Goal: Information Seeking & Learning: Learn about a topic

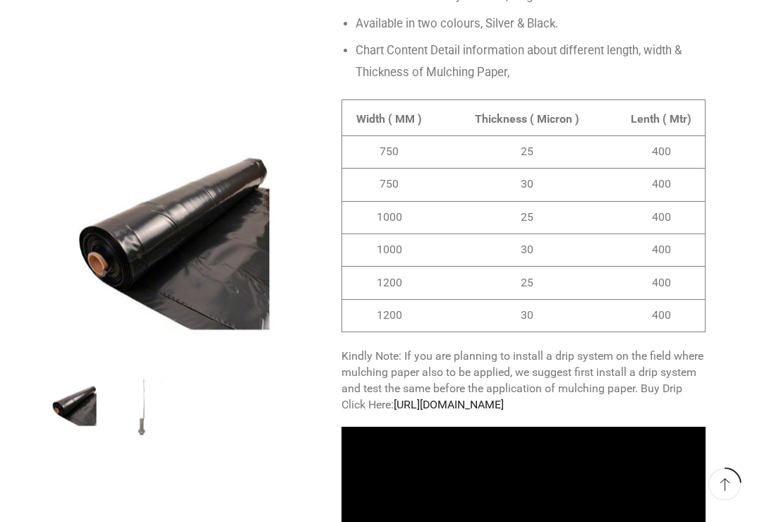
scroll to position [1274, 0]
click at [132, 401] on img "2 / 2" at bounding box center [144, 405] width 61 height 61
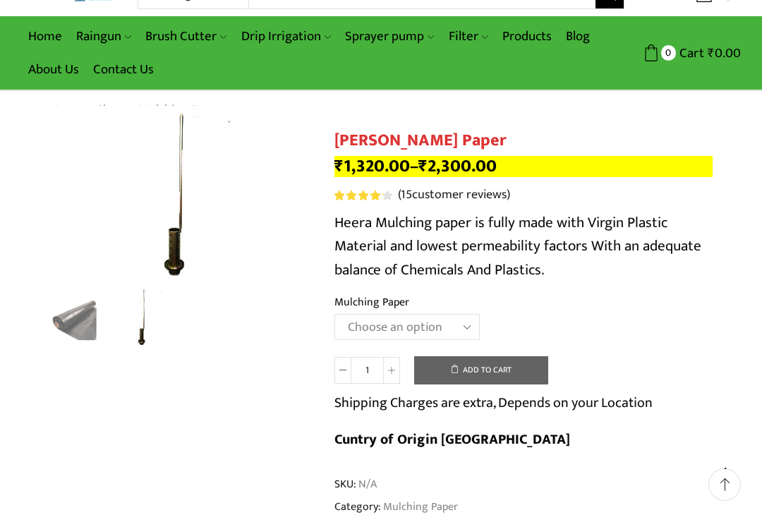
scroll to position [0, 0]
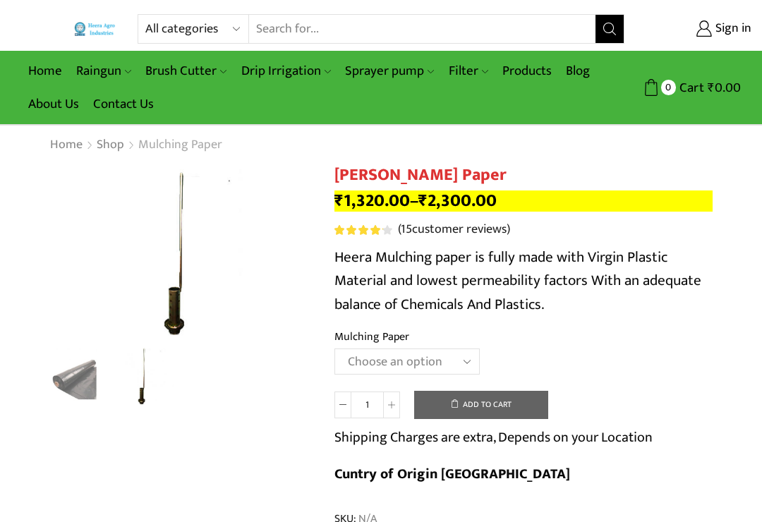
click at [154, 145] on link "Mulching Paper" at bounding box center [180, 145] width 85 height 18
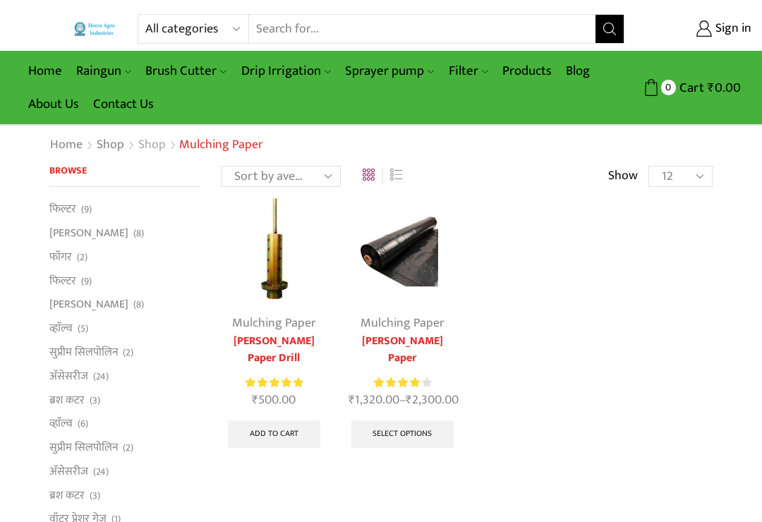
click at [151, 144] on link "Shop" at bounding box center [152, 145] width 29 height 18
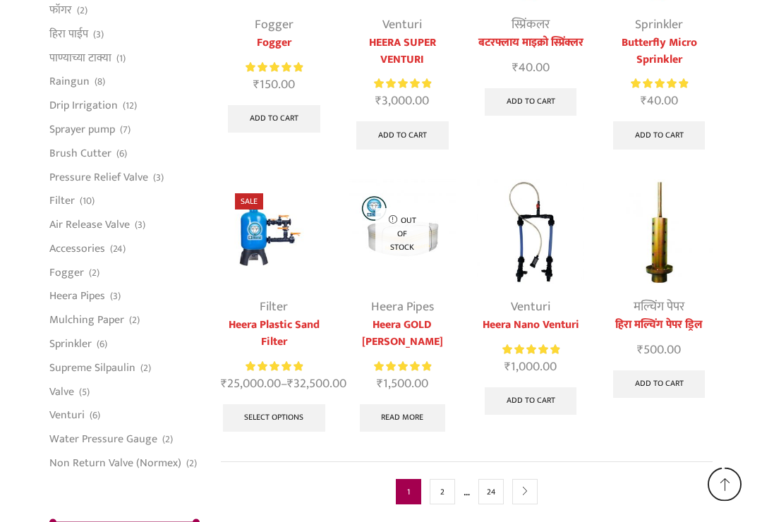
scroll to position [3185, 0]
click at [271, 247] on img at bounding box center [274, 232] width 107 height 107
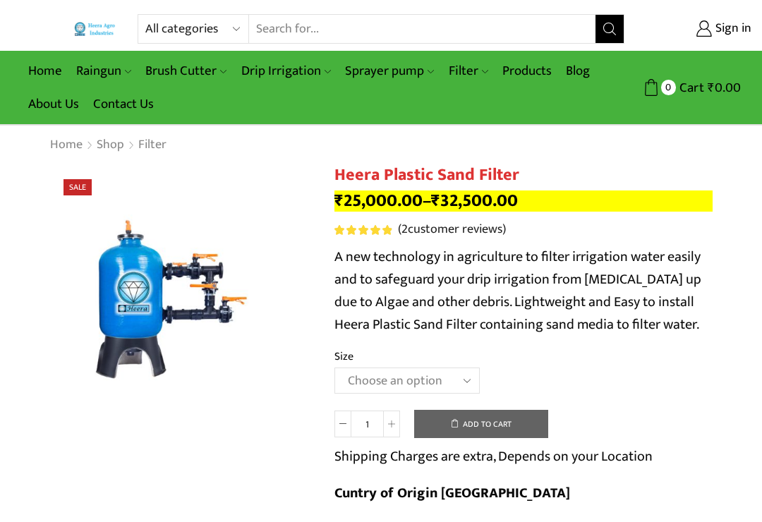
click at [463, 375] on select "Choose an option 2.5’’x 30 m3 2’’ x 20 m3 3.0’’x 40 m3 3.0’’x 50 m3" at bounding box center [407, 381] width 145 height 26
select select "2-5x-30-m3"
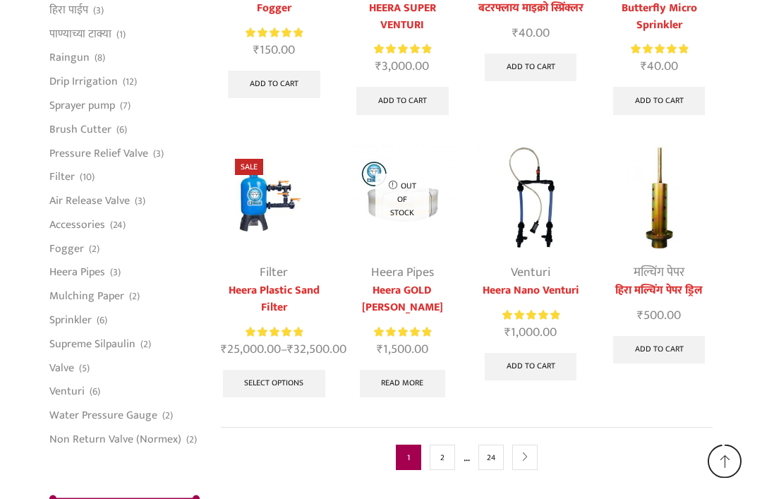
scroll to position [3220, 0]
click at [448, 470] on link "2" at bounding box center [442, 457] width 25 height 25
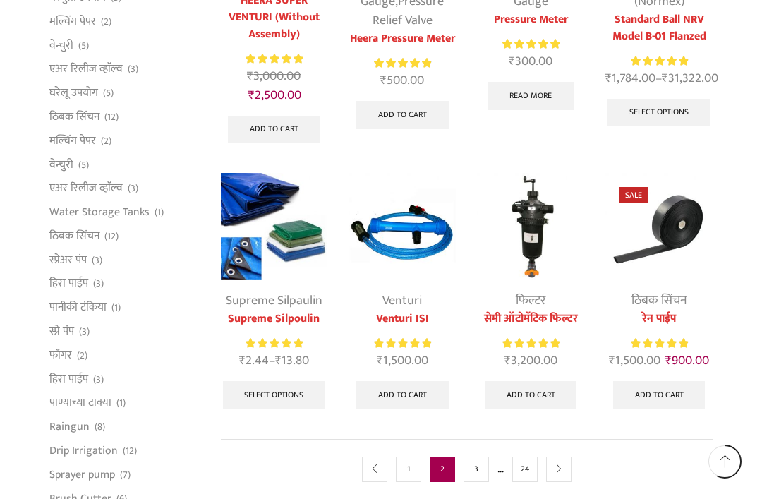
scroll to position [659, 0]
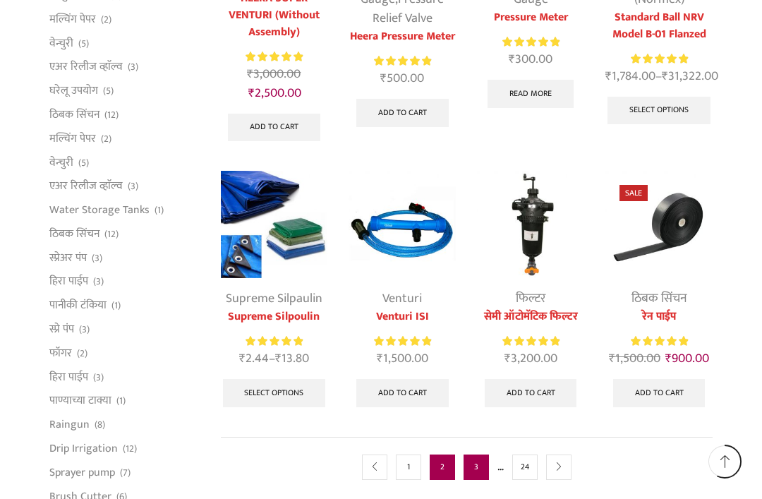
click at [477, 460] on link "3" at bounding box center [476, 467] width 25 height 25
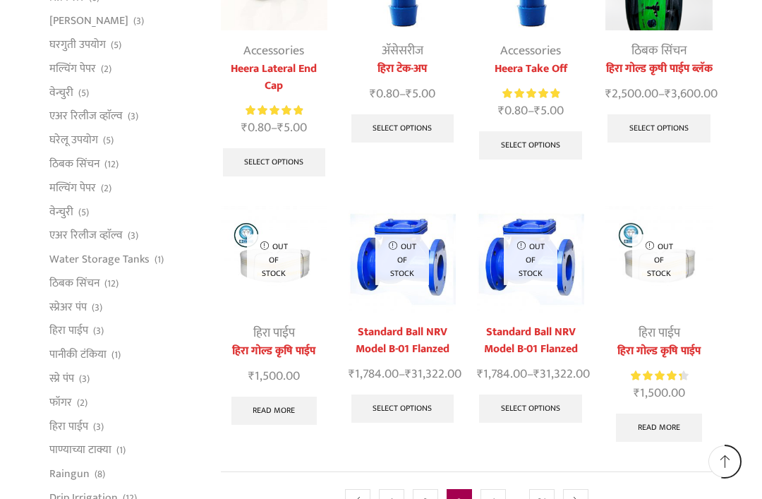
scroll to position [614, 0]
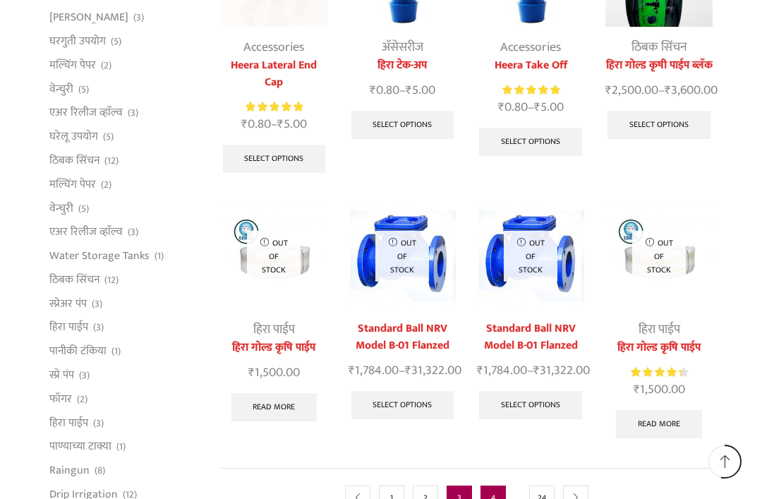
click at [500, 486] on link "4" at bounding box center [493, 498] width 25 height 25
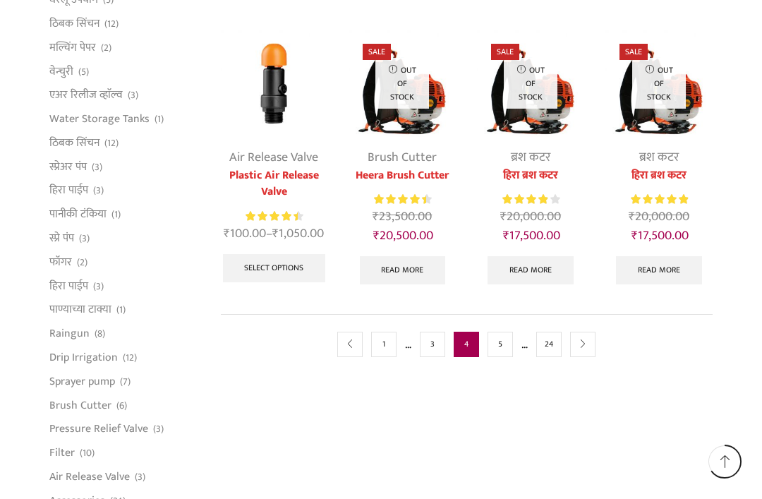
scroll to position [767, 0]
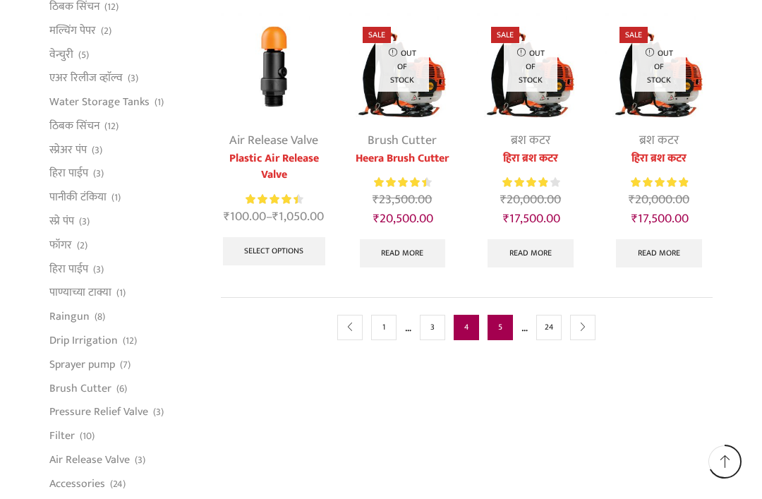
click at [513, 328] on link "5" at bounding box center [500, 327] width 25 height 25
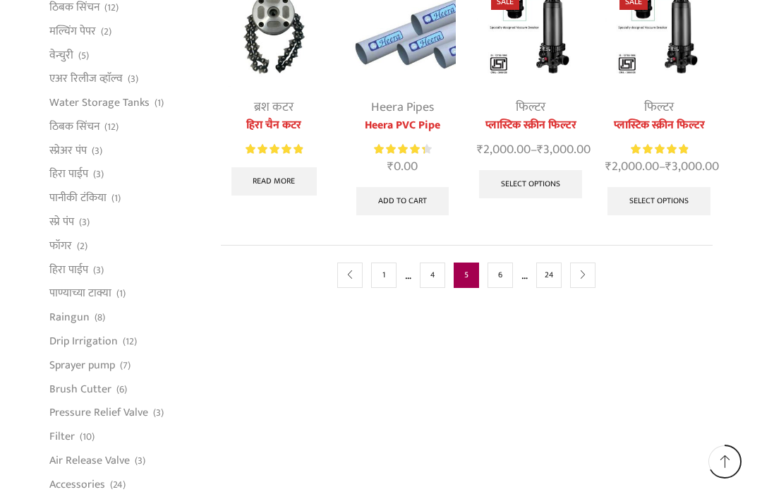
scroll to position [756, 0]
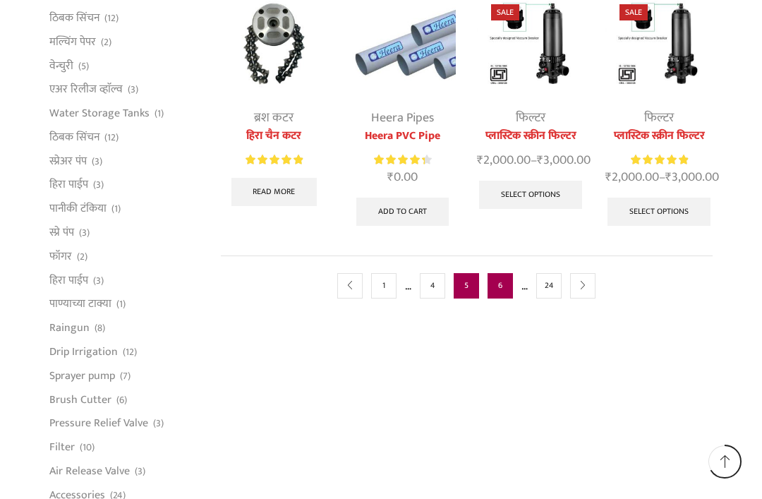
click at [508, 299] on link "6" at bounding box center [500, 285] width 25 height 25
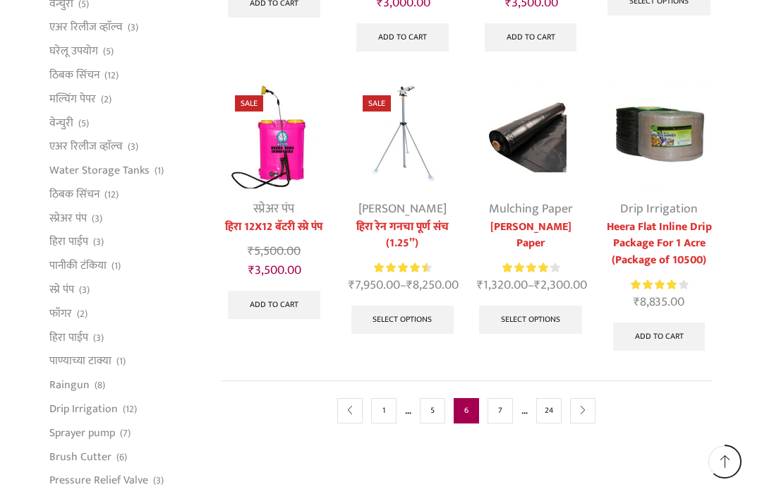
scroll to position [706, 0]
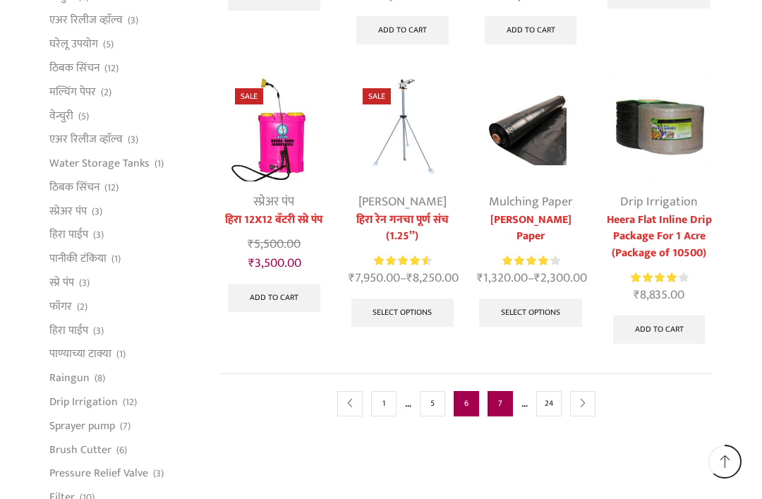
click at [505, 417] on link "7" at bounding box center [500, 403] width 25 height 25
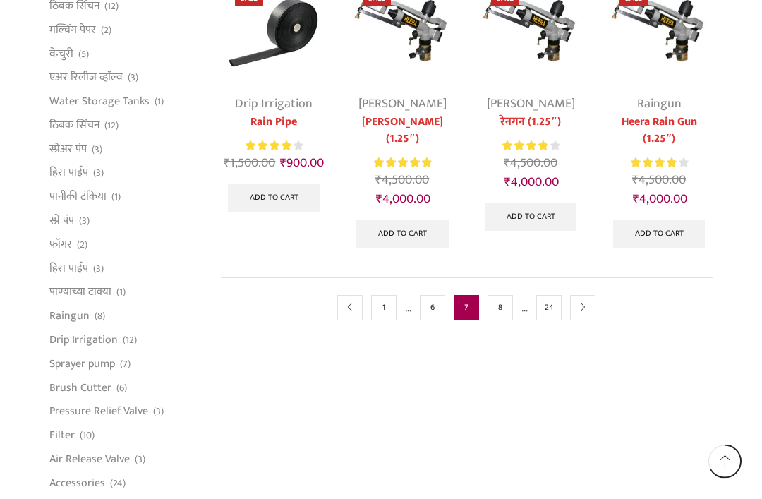
scroll to position [765, 0]
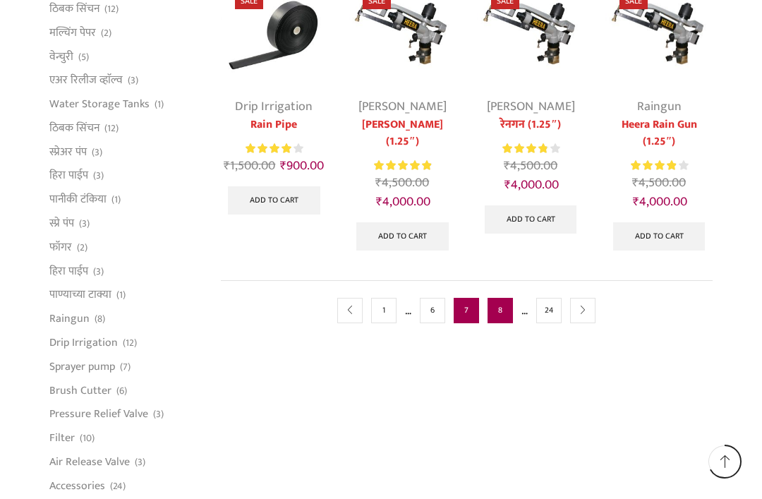
click at [504, 323] on link "8" at bounding box center [500, 310] width 25 height 25
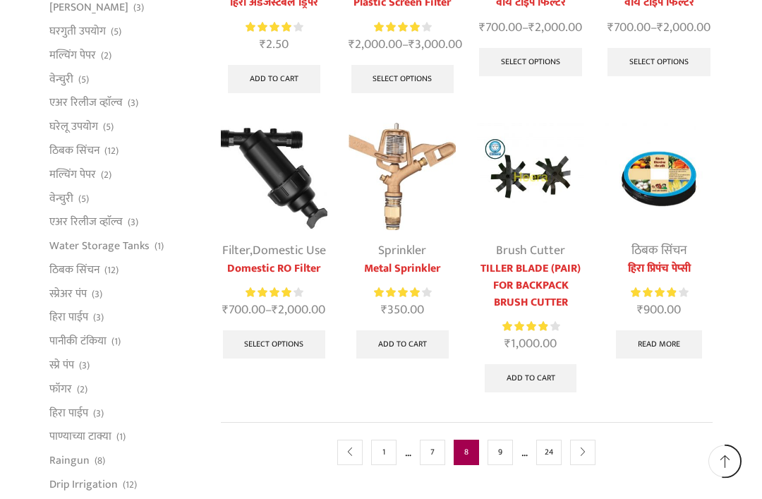
scroll to position [626, 0]
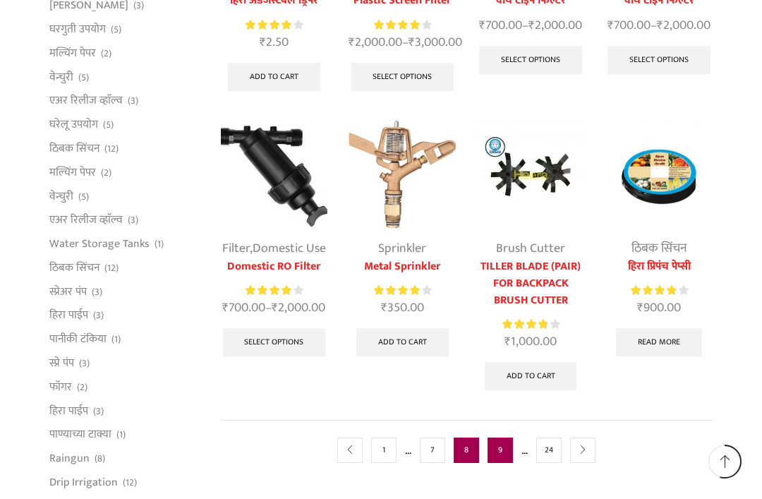
click at [513, 463] on link "9" at bounding box center [500, 450] width 25 height 25
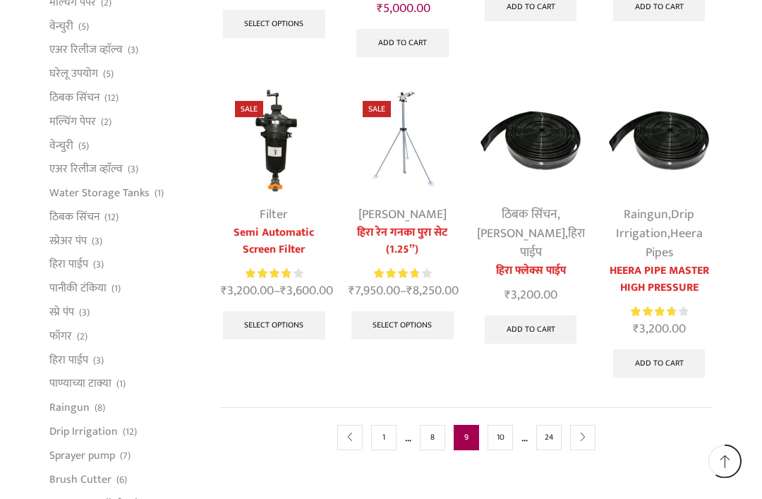
scroll to position [676, 0]
click at [508, 429] on link "10" at bounding box center [500, 437] width 25 height 25
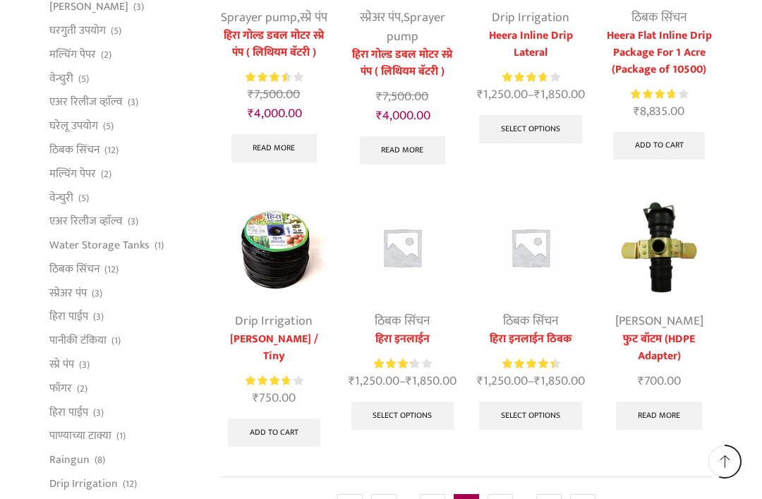
scroll to position [640, 0]
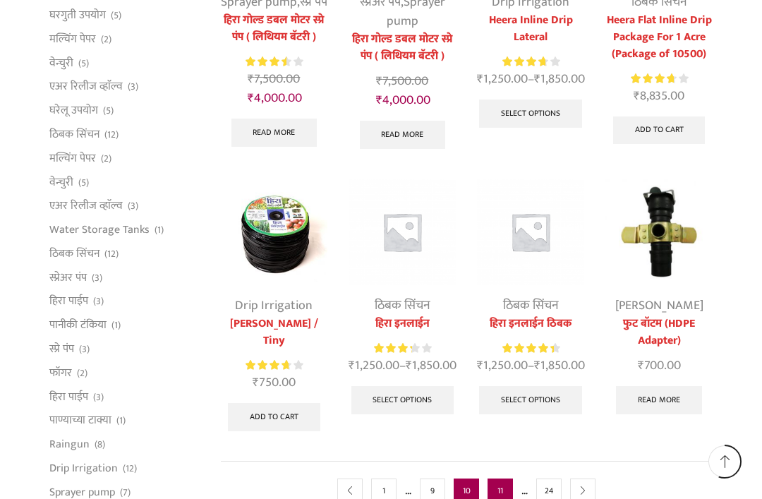
click at [508, 489] on link "11" at bounding box center [500, 491] width 25 height 25
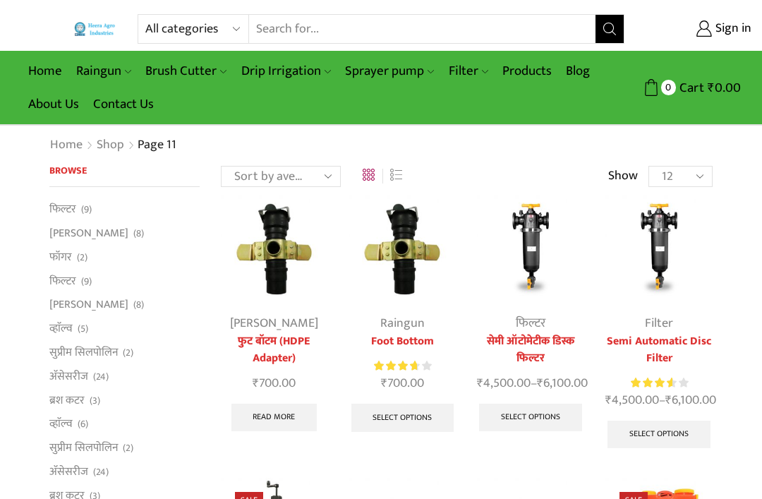
click at [90, 30] on img at bounding box center [95, 28] width 42 height 13
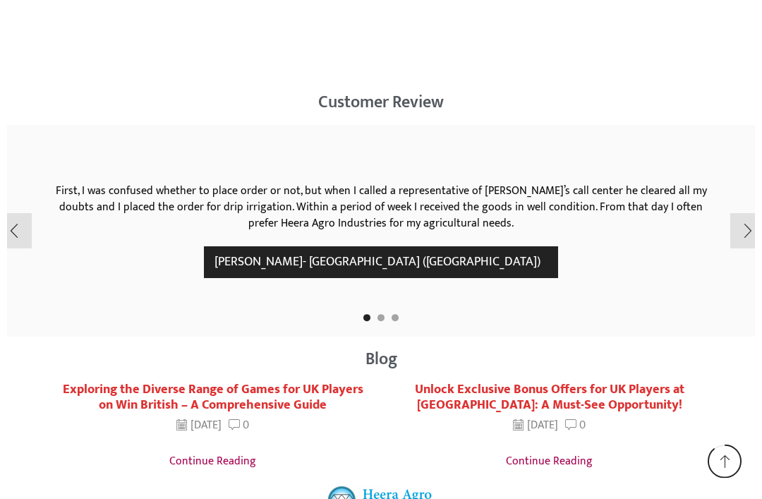
scroll to position [2273, 0]
click at [748, 218] on div "Next slide" at bounding box center [741, 230] width 35 height 35
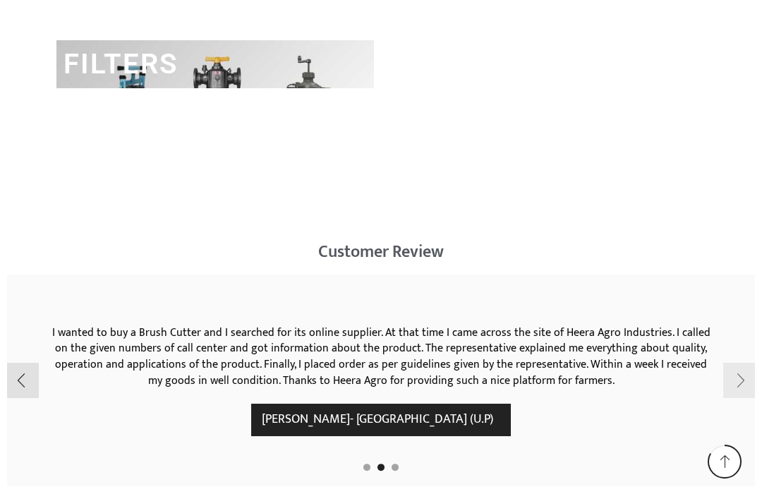
scroll to position [2123, 0]
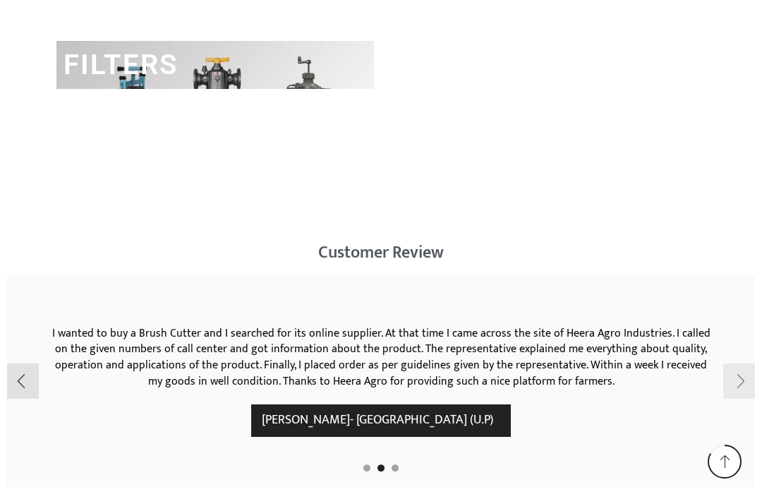
click at [753, 364] on div "Next slide" at bounding box center [741, 381] width 35 height 35
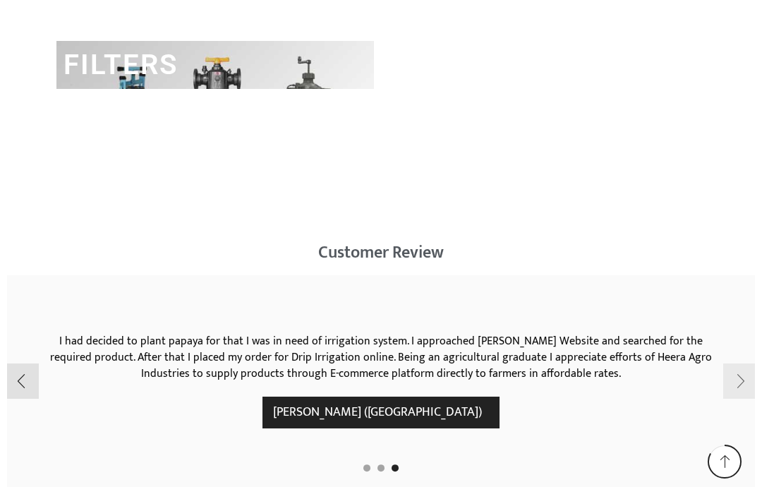
click at [743, 364] on div "Next slide" at bounding box center [741, 381] width 35 height 35
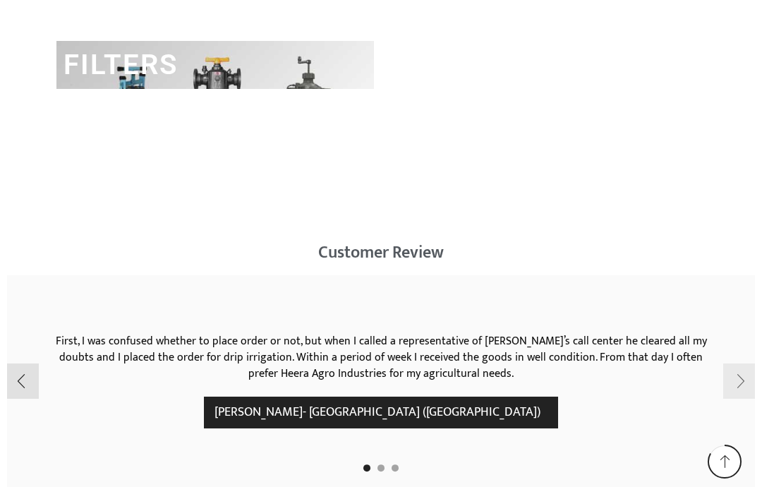
click at [754, 364] on div "Next slide" at bounding box center [741, 381] width 35 height 35
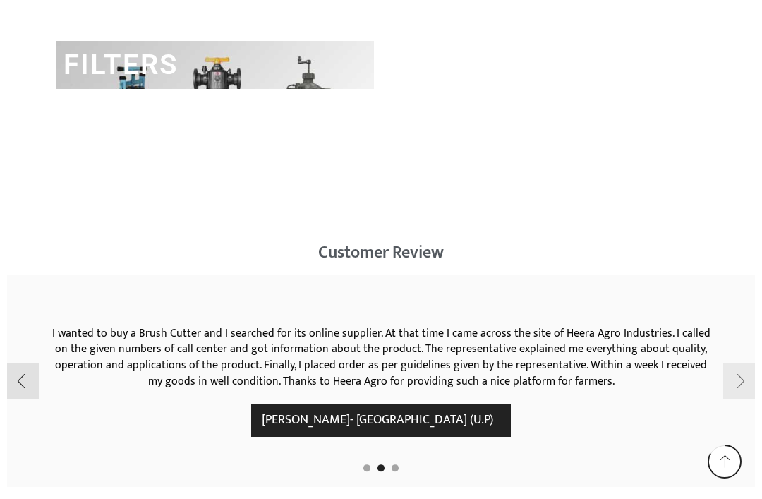
click at [753, 364] on div "Next slide" at bounding box center [741, 381] width 35 height 35
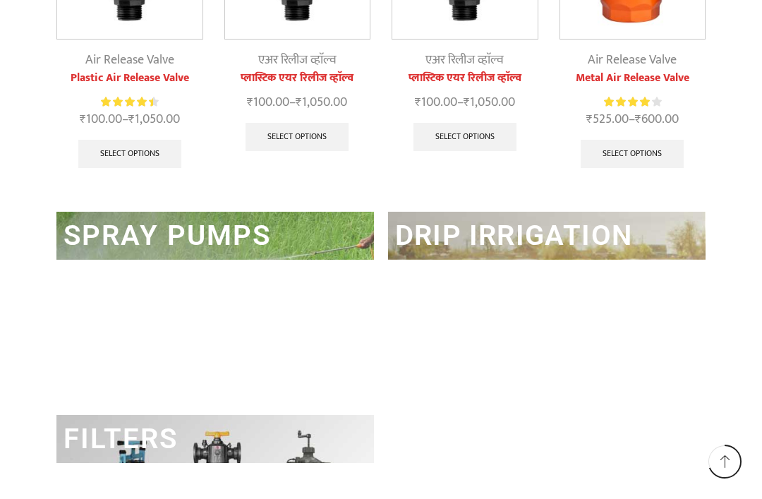
scroll to position [1747, 0]
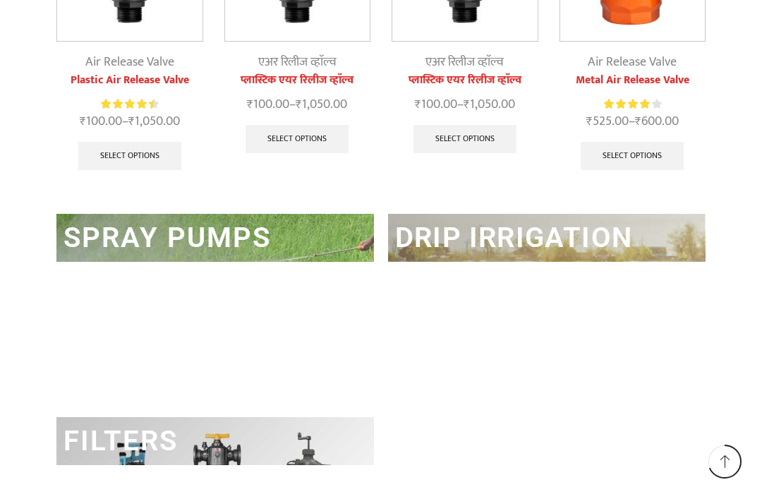
click at [296, 422] on h2 "FILTERS" at bounding box center [215, 441] width 318 height 48
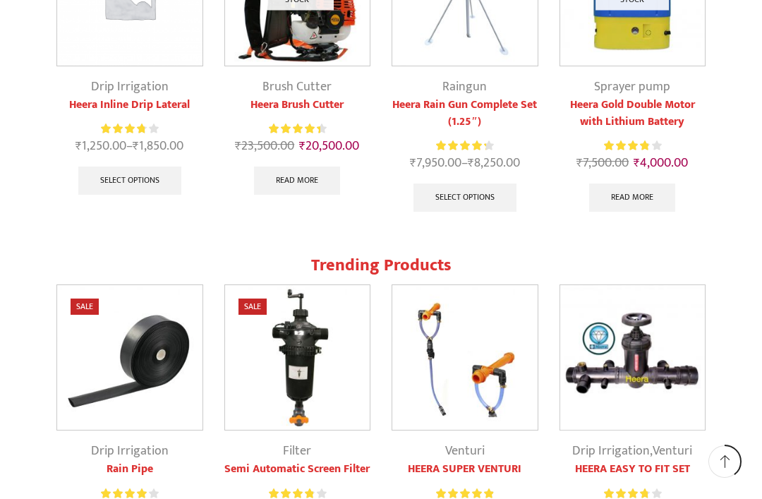
scroll to position [1003, 0]
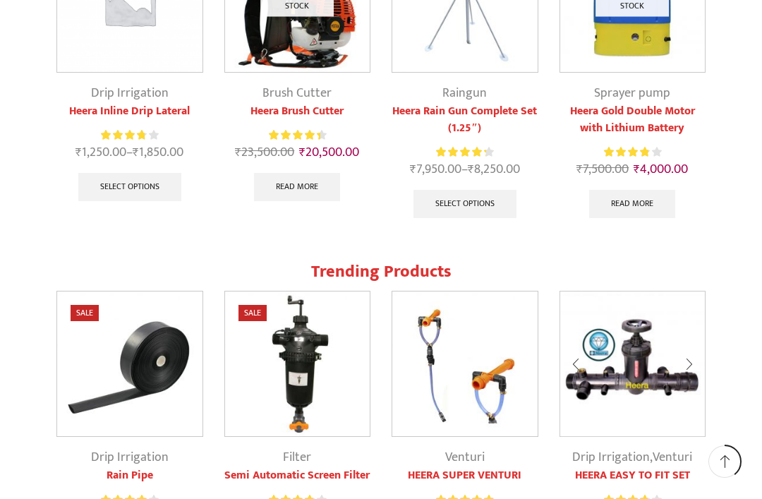
click at [627, 349] on img at bounding box center [633, 364] width 145 height 145
click at [731, 458] on span at bounding box center [725, 461] width 13 height 13
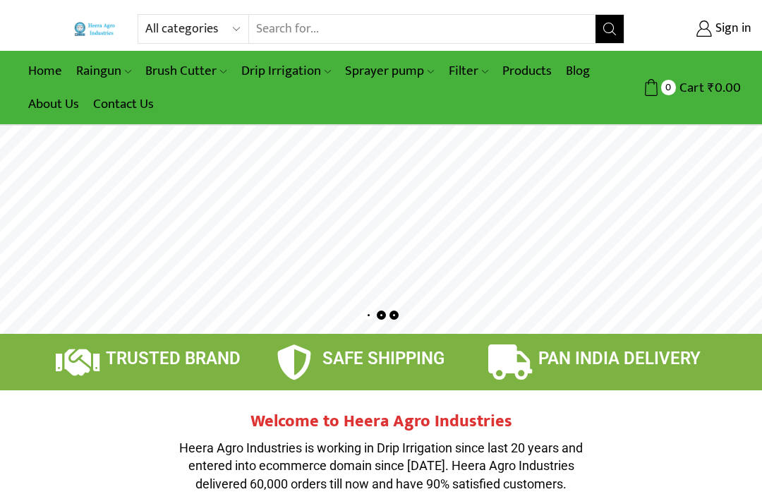
click at [506, 27] on input "Search input" at bounding box center [422, 29] width 347 height 28
type input "Weed control"
click at [609, 29] on button "Search" at bounding box center [610, 29] width 28 height 28
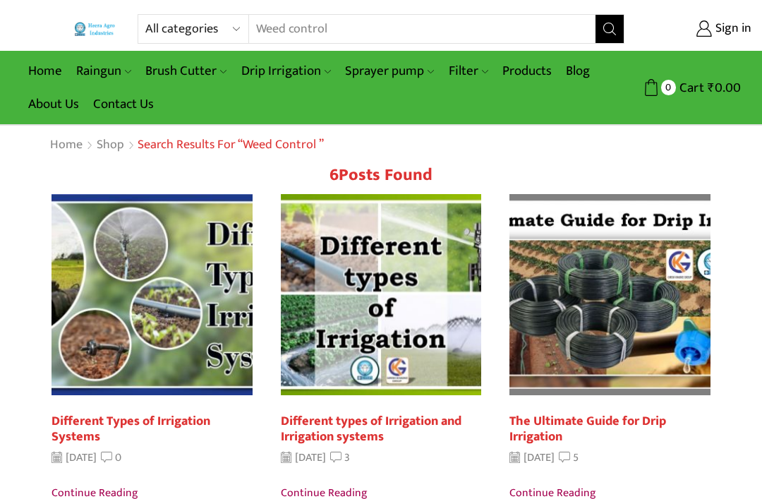
click at [354, 32] on input "Weed control" at bounding box center [413, 29] width 329 height 28
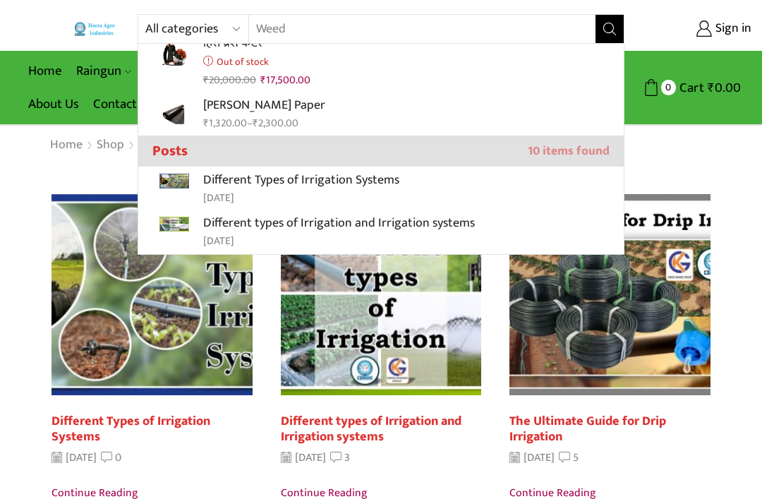
scroll to position [321, 0]
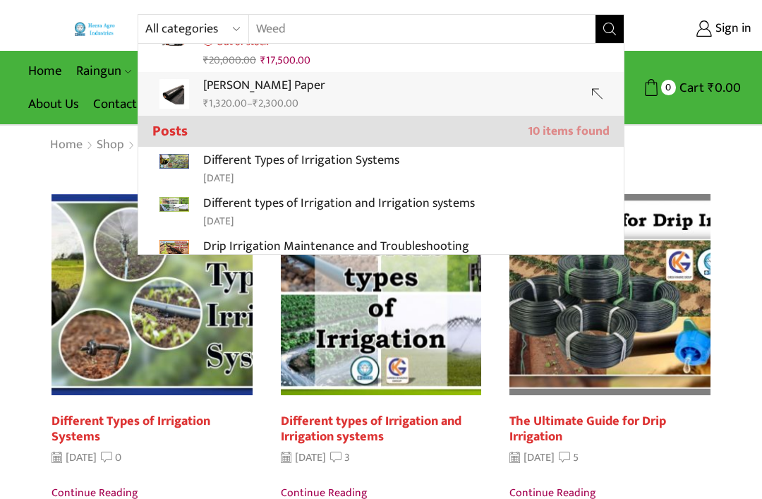
click at [227, 80] on p "[PERSON_NAME] Paper" at bounding box center [264, 86] width 122 height 20
type input "[PERSON_NAME] Paper"
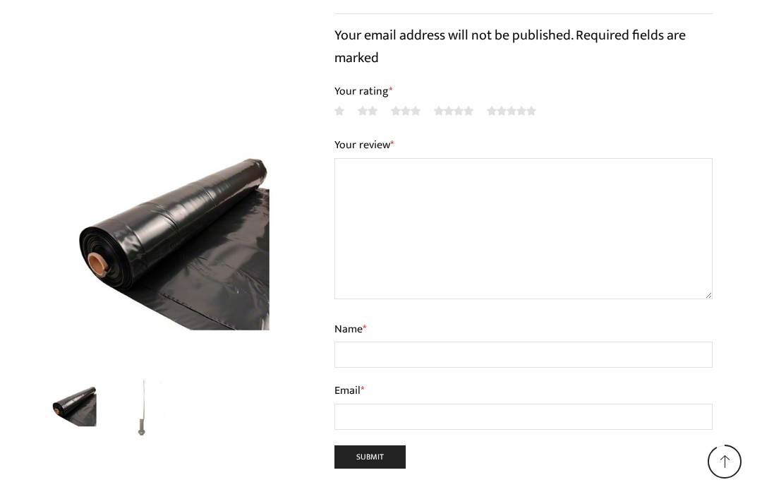
scroll to position [4935, 0]
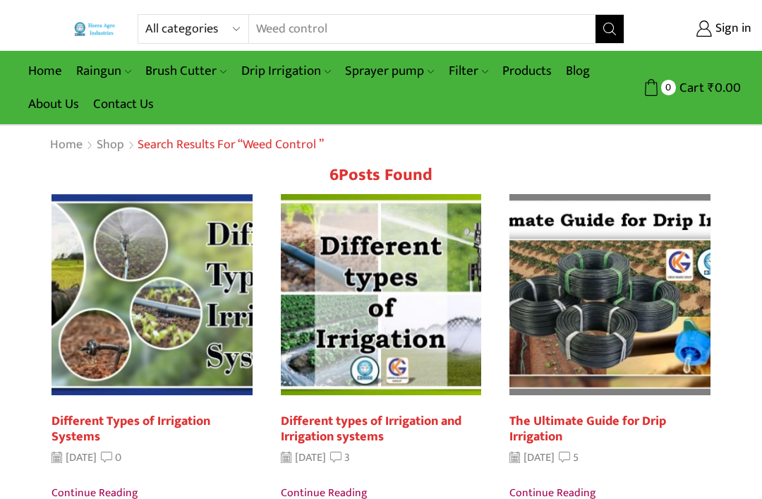
select select "mulching-paper"
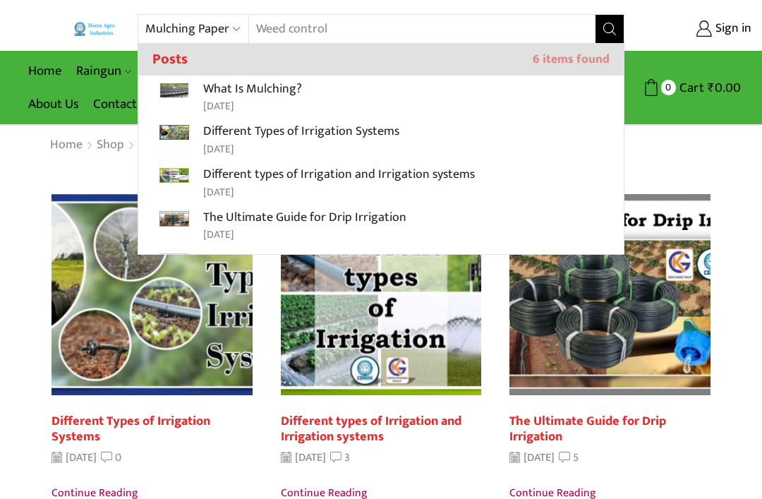
click at [213, 94] on p "What Is Mulching?" at bounding box center [252, 89] width 99 height 20
type input "What Is Mulching?"
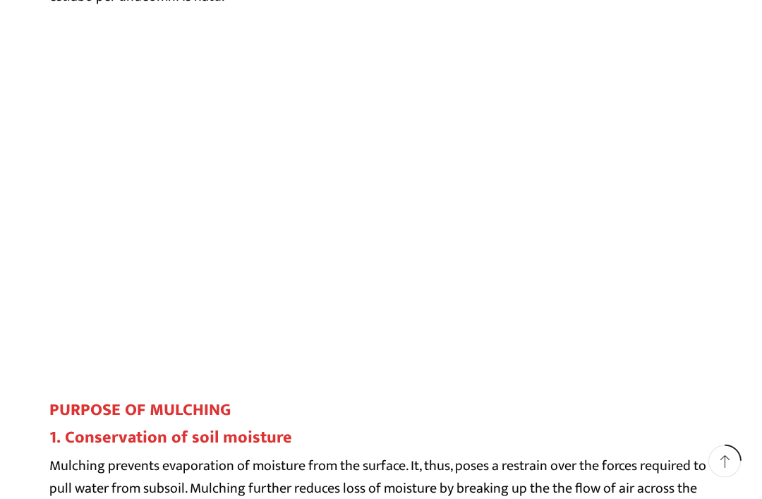
scroll to position [1058, 0]
